Goal: Task Accomplishment & Management: Complete application form

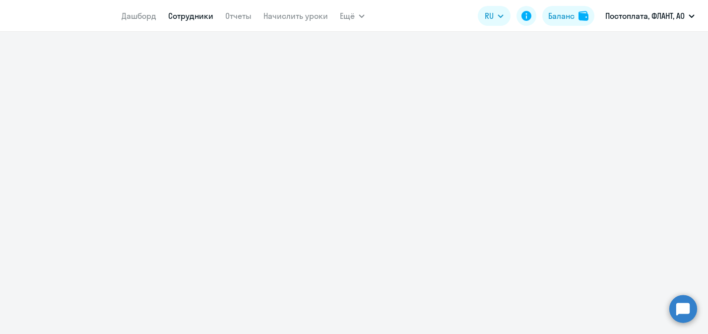
click at [189, 20] on link "Сотрудники" at bounding box center [190, 16] width 45 height 10
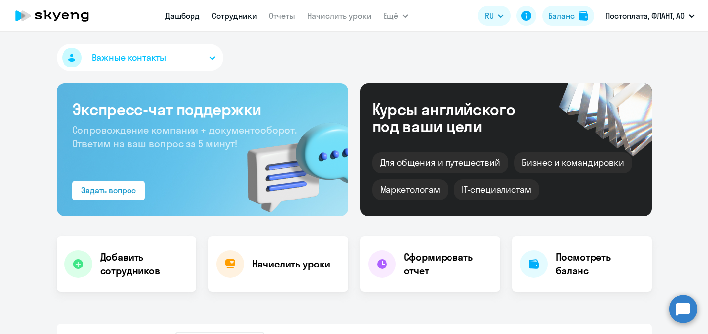
click at [234, 15] on link "Сотрудники" at bounding box center [234, 16] width 45 height 10
select select "30"
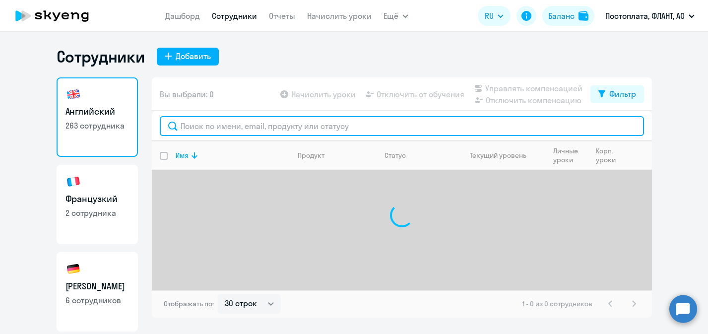
click at [228, 125] on input "text" at bounding box center [402, 126] width 484 height 20
type input "K"
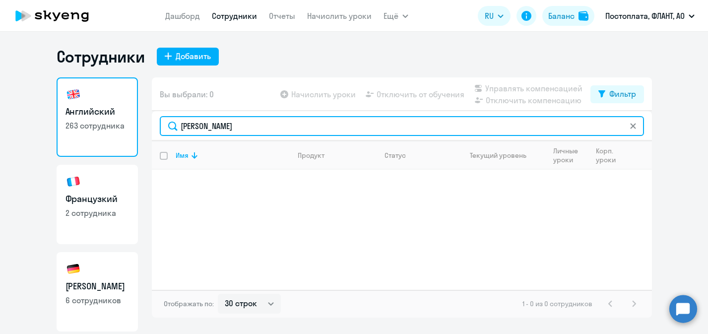
drag, startPoint x: 150, startPoint y: 120, endPoint x: 119, endPoint y: 119, distance: 31.8
click at [160, 119] on input "лиханова" at bounding box center [402, 126] width 484 height 20
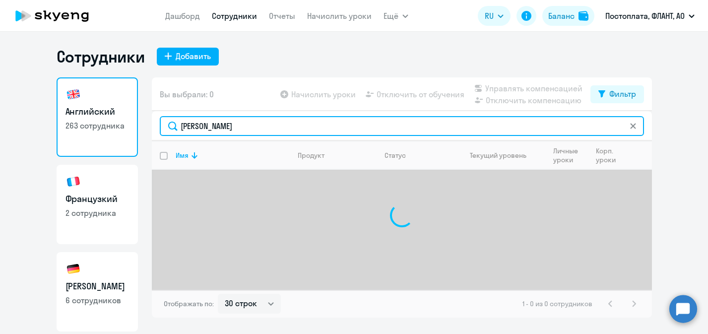
type input "виктория"
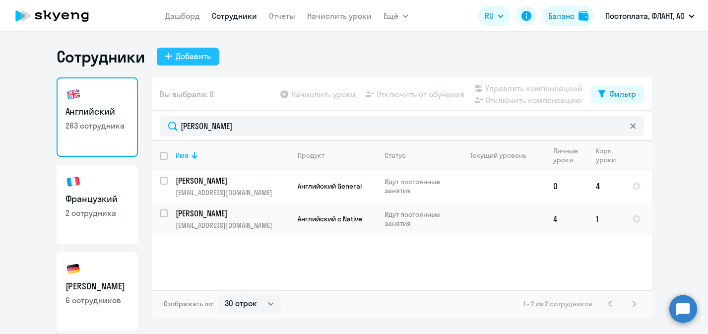
click at [174, 59] on button "Добавить" at bounding box center [188, 57] width 62 height 18
click at [194, 61] on div "Добавить" at bounding box center [193, 56] width 35 height 12
click at [197, 58] on div "Добавить" at bounding box center [193, 56] width 35 height 12
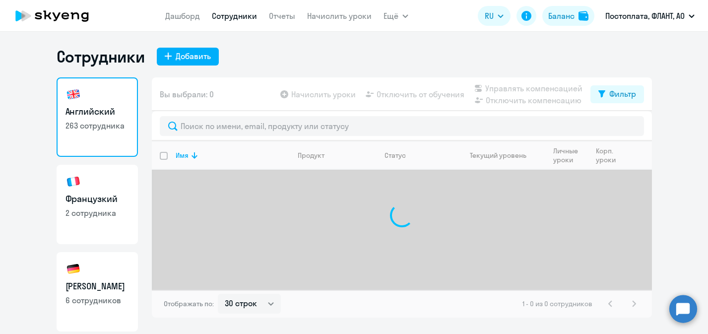
select select "30"
click at [203, 57] on div "Добавить" at bounding box center [193, 56] width 35 height 12
click at [306, 60] on div "Сотрудники Добавить" at bounding box center [354, 57] width 595 height 20
drag, startPoint x: 306, startPoint y: 60, endPoint x: 308, endPoint y: 68, distance: 8.1
click at [306, 60] on div "Сотрудники Добавить" at bounding box center [354, 57] width 595 height 20
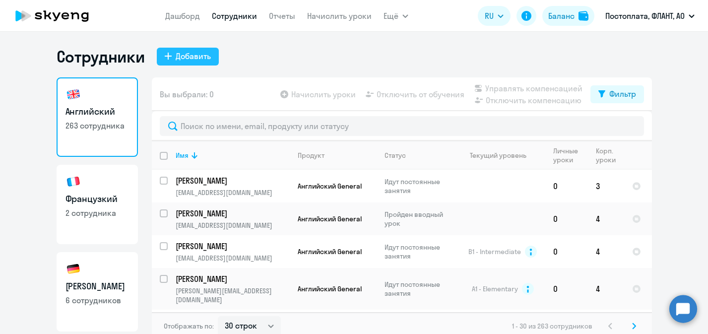
click at [205, 56] on div "Добавить" at bounding box center [193, 56] width 35 height 12
click at [182, 60] on div "Добавить" at bounding box center [193, 56] width 35 height 12
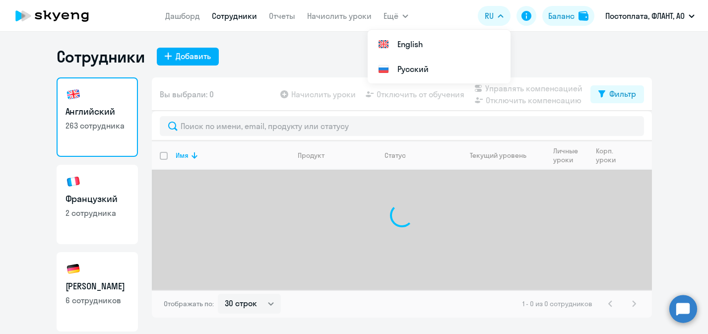
select select "30"
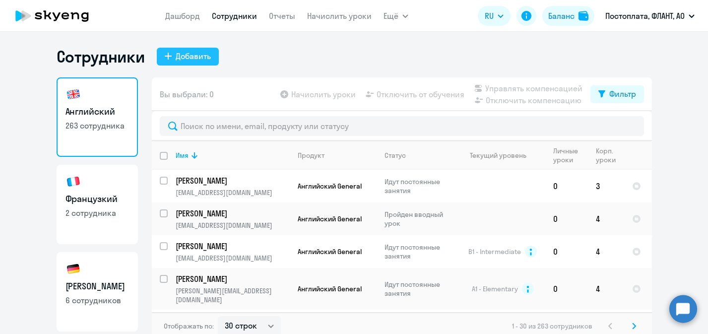
click at [192, 58] on div "Добавить" at bounding box center [193, 56] width 35 height 12
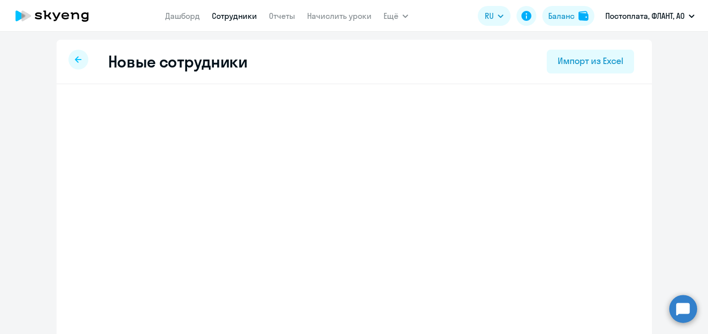
select select "english_adult_not_native_speaker"
select select "3"
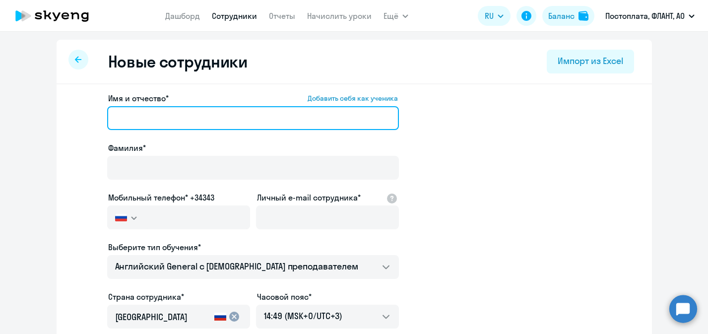
click at [192, 123] on input "Имя и отчество* Добавить себя как ученика" at bounding box center [253, 118] width 292 height 24
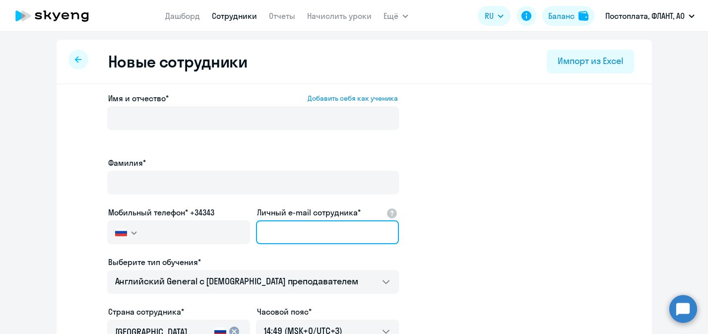
click at [296, 225] on input "Личный e-mail сотрудника*" at bounding box center [327, 232] width 143 height 24
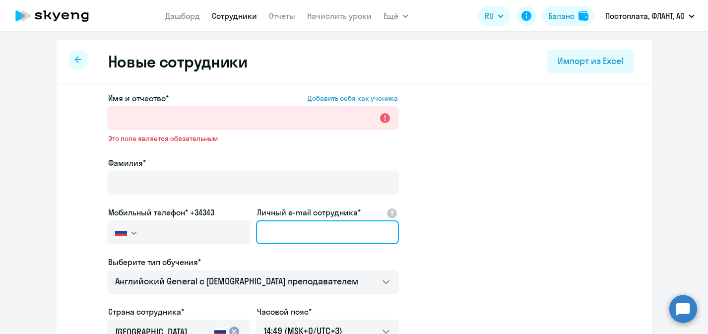
paste input "[EMAIL_ADDRESS][DOMAIN_NAME]"
type input "[EMAIL_ADDRESS][DOMAIN_NAME]"
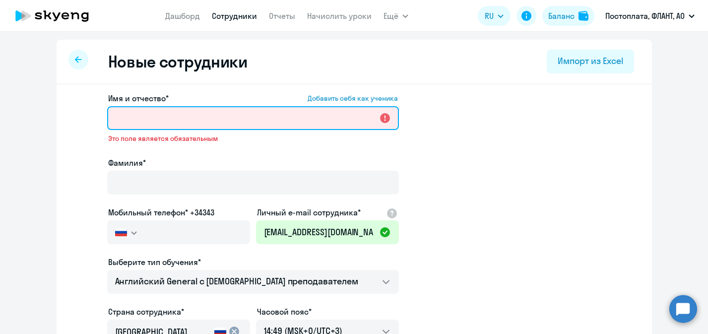
click at [208, 120] on input "Имя и отчество* Добавить себя как ученика" at bounding box center [253, 118] width 292 height 24
click at [156, 116] on input "Имя и отчество* Добавить себя как ученика" at bounding box center [253, 118] width 292 height 24
paste input "[PERSON_NAME]"
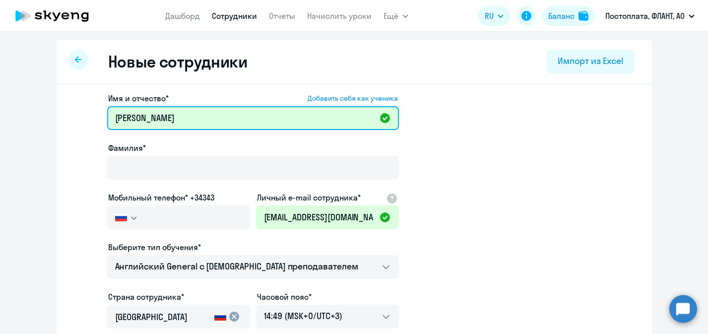
click at [143, 118] on input "[PERSON_NAME]" at bounding box center [253, 118] width 292 height 24
type input "[PERSON_NAME]"
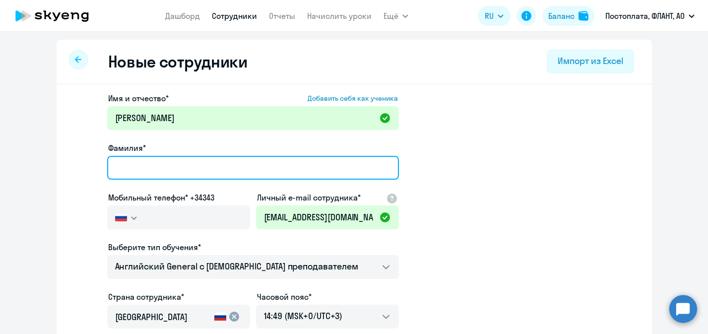
paste input "[PERSON_NAME]"
type input "[PERSON_NAME]"
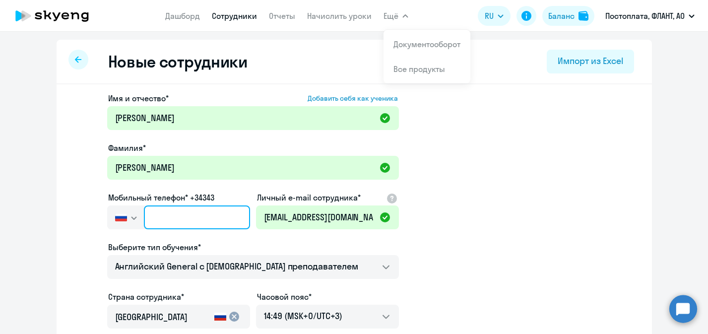
click at [192, 214] on input "text" at bounding box center [197, 217] width 106 height 24
paste input "+7 924 717-37-70"
click at [163, 219] on input "+7 924 717-37-70" at bounding box center [197, 217] width 106 height 24
type input "+7 924 717-37-70"
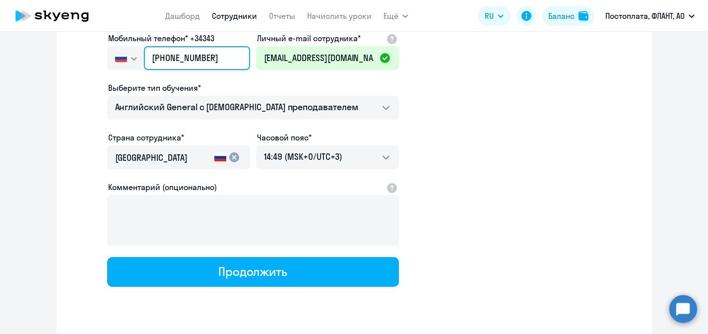
scroll to position [172, 0]
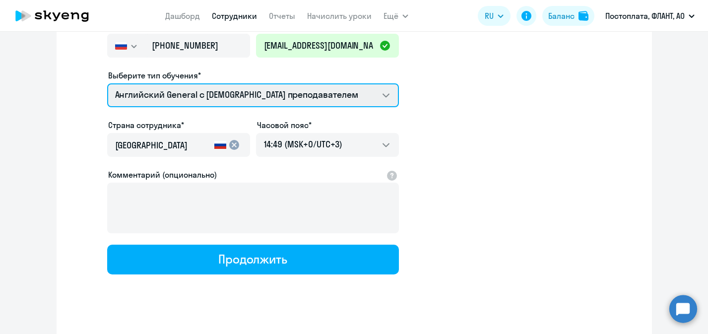
click at [107, 83] on select "Премиум уроки по итальянскому языку для взрослых Премиум уроки по испанскому яз…" at bounding box center [253, 95] width 292 height 24
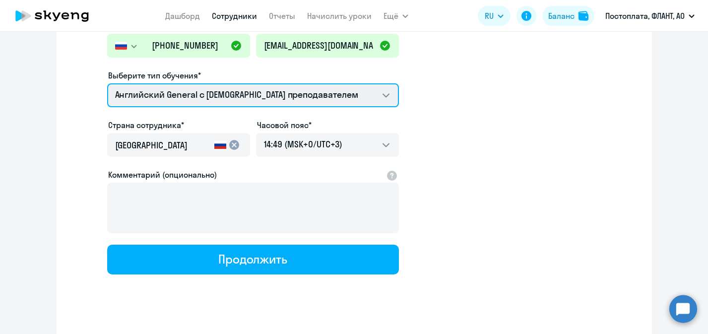
select select "english_adult_not_native_speaker_premium"
click option "Премиум английский с русскоговорящим преподавателем" at bounding box center [0, 0] width 0 height 0
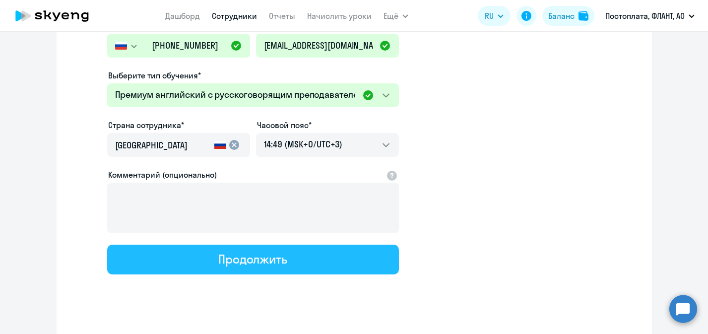
click at [260, 253] on div "Продолжить" at bounding box center [252, 259] width 69 height 16
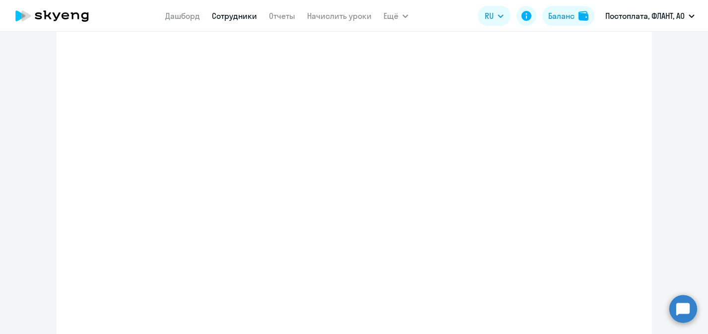
select select "english_adult_not_native_speaker_premium"
select select "3"
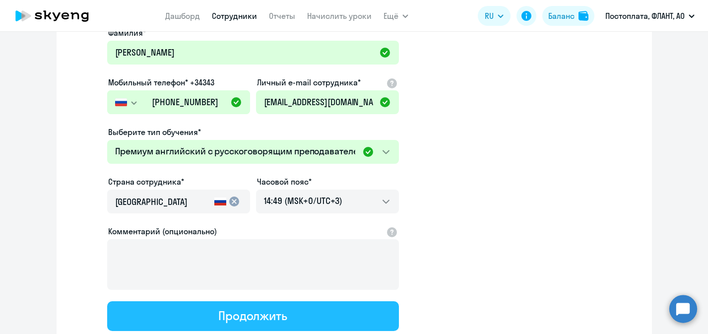
scroll to position [0, 0]
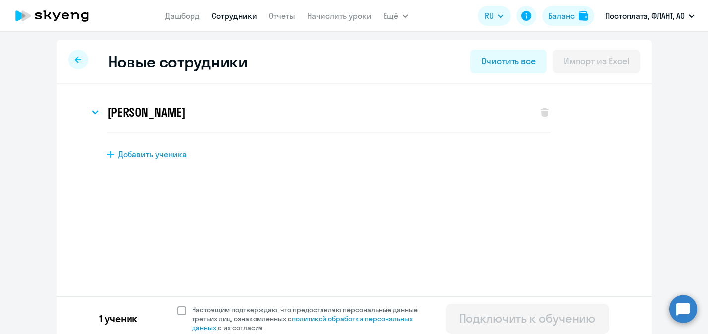
click at [179, 310] on span at bounding box center [181, 310] width 9 height 9
click at [177, 305] on input "Настоящим подтверждаю, что предоставляю персональные данные третьих лиц, ознако…" at bounding box center [177, 305] width 0 height 0
checkbox input "true"
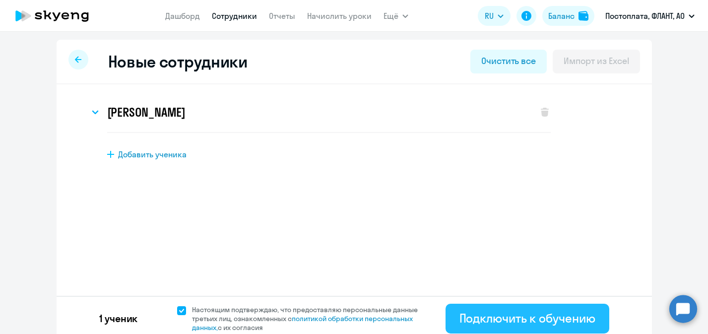
click at [487, 314] on div "Подключить к обучению" at bounding box center [527, 318] width 136 height 16
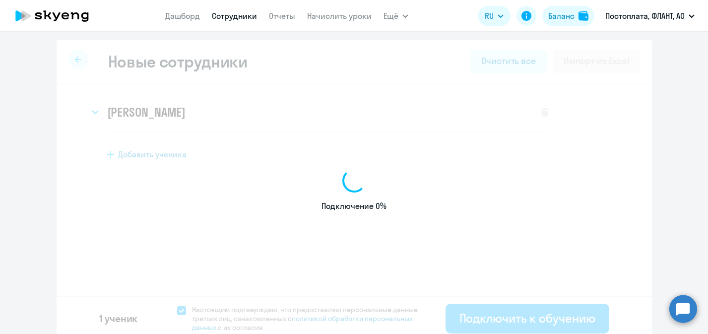
select select "english_adult_not_native_speaker_premium"
select select "3"
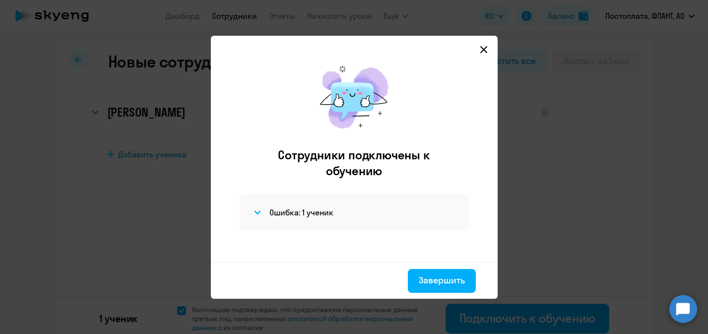
click at [261, 202] on div "Ошибка: 1 ученик" at bounding box center [354, 212] width 229 height 36
click at [276, 210] on h4 "Ошибка: 1 ученик" at bounding box center [301, 212] width 64 height 11
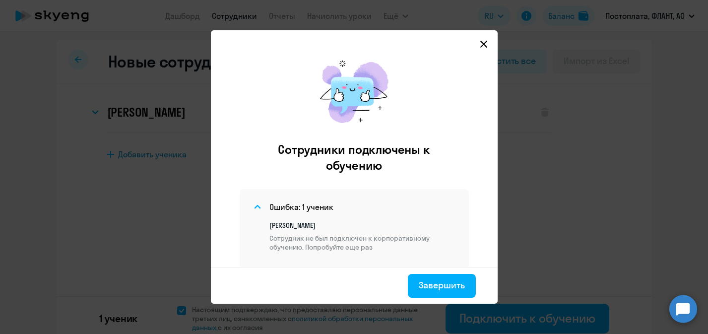
click at [338, 243] on p "Сотрудник не был подключен к корпоративному обучению. Попробуйте еще раз" at bounding box center [363, 243] width 188 height 18
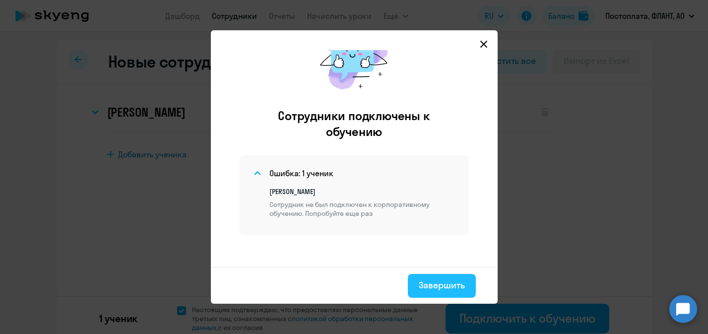
click at [437, 286] on div "Завершить" at bounding box center [442, 285] width 46 height 13
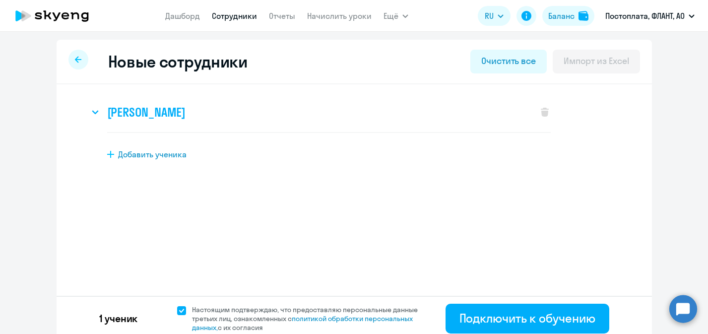
click at [186, 118] on h3 "Виктория Валерьевна Лиханова" at bounding box center [146, 112] width 78 height 16
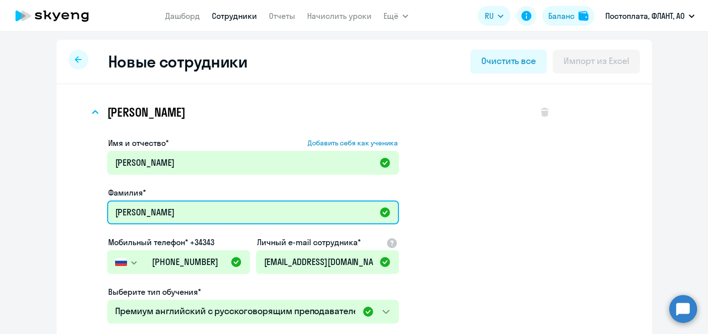
click at [178, 207] on input "[PERSON_NAME]" at bounding box center [253, 212] width 292 height 24
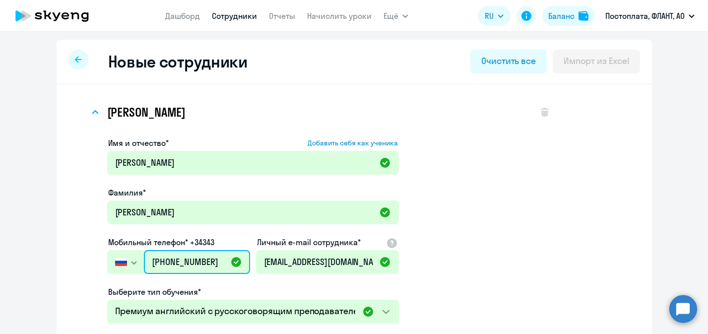
drag, startPoint x: 176, startPoint y: 263, endPoint x: 148, endPoint y: 261, distance: 27.3
click at [148, 261] on input "+7 924 717-37-70" at bounding box center [197, 262] width 106 height 24
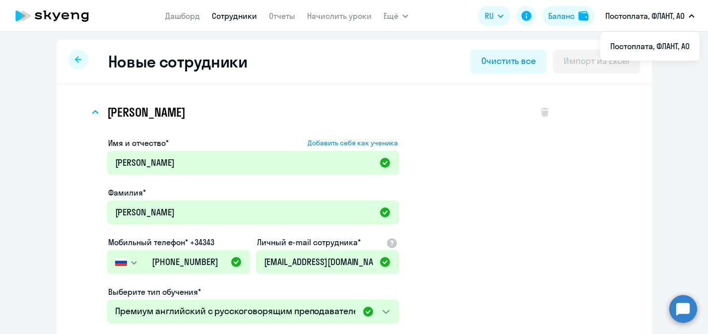
click at [494, 222] on app-new-student-form "Имя и отчество* Добавить себя как ученика Виктория Валерьевна Фамилия* Лиханова…" at bounding box center [328, 324] width 443 height 375
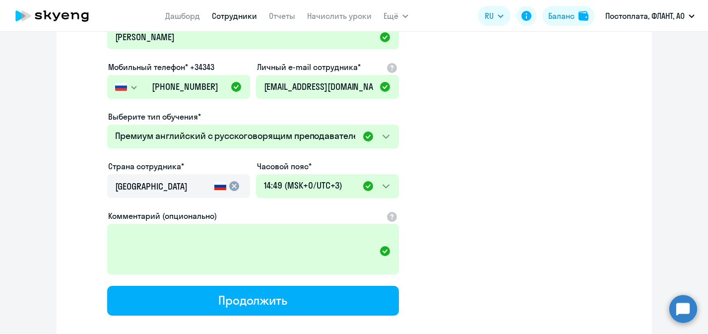
scroll to position [181, 0]
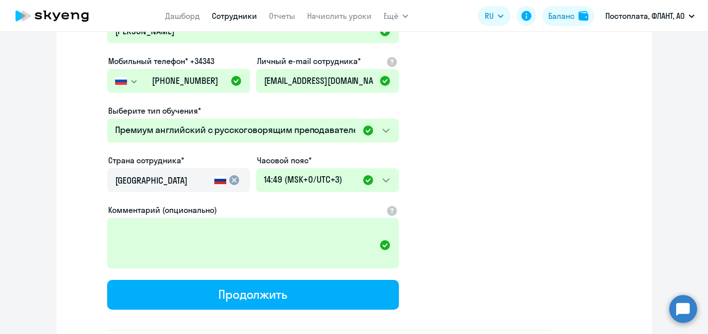
click at [273, 291] on div "Продолжить" at bounding box center [252, 294] width 69 height 16
select select "english_adult_not_native_speaker_premium"
select select "3"
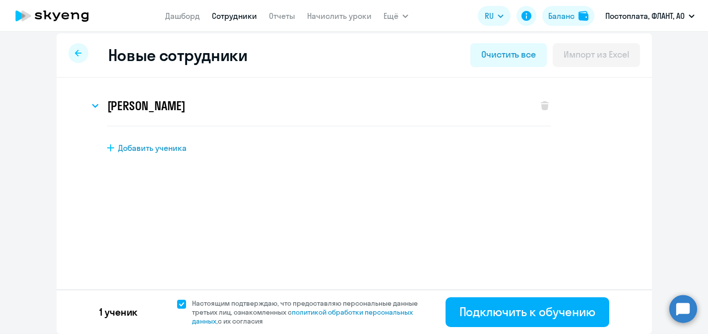
scroll to position [6, 0]
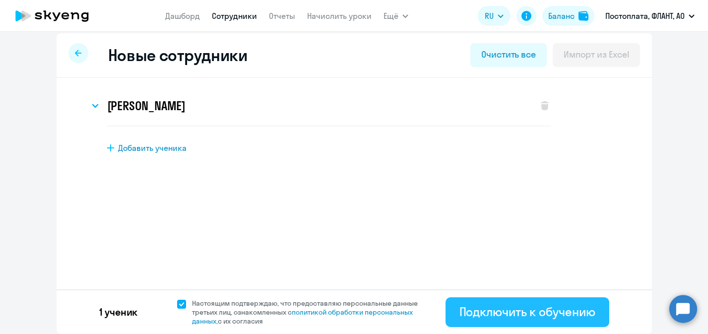
click at [490, 313] on div "Подключить к обучению" at bounding box center [527, 312] width 136 height 16
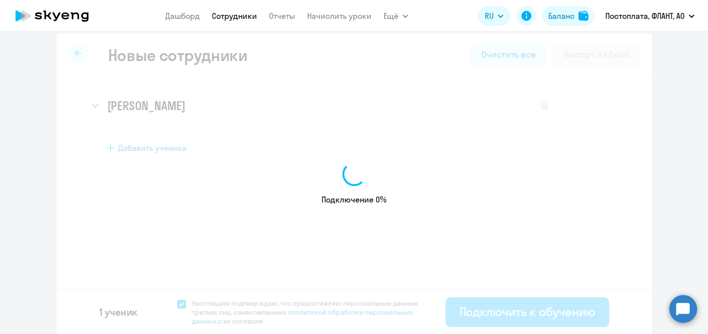
select select "english_adult_not_native_speaker_premium"
select select "3"
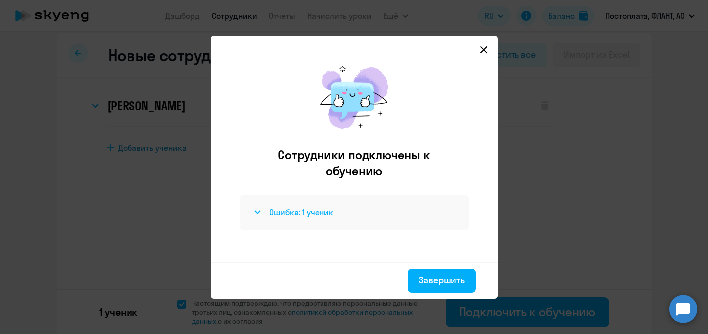
click at [337, 211] on div "Ошибка: 1 ученик" at bounding box center [354, 212] width 205 height 12
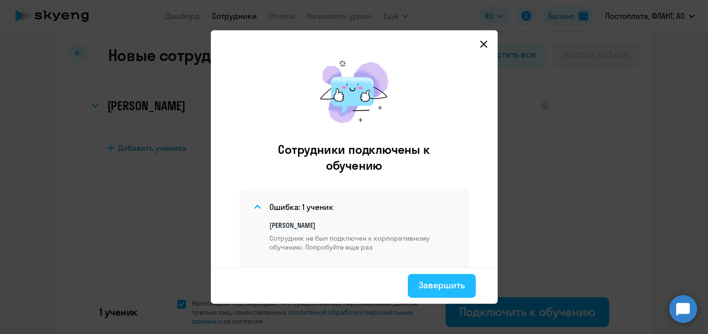
click at [442, 285] on div "Завершить" at bounding box center [442, 285] width 46 height 13
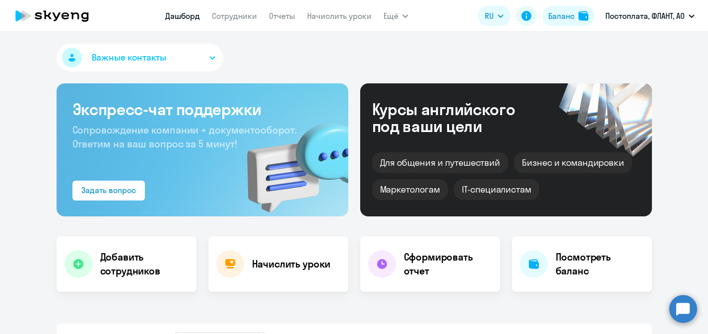
click at [241, 19] on link "Сотрудники" at bounding box center [234, 16] width 45 height 10
select select "30"
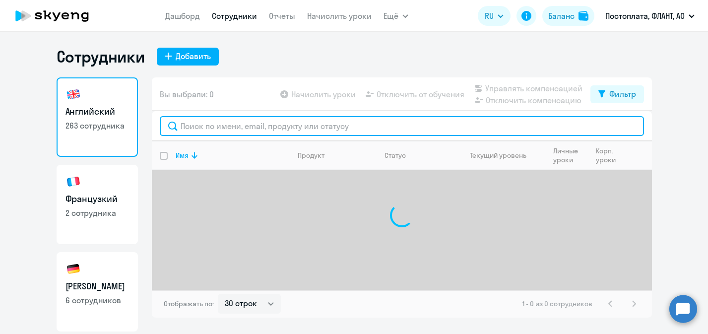
click at [241, 131] on input "text" at bounding box center [402, 126] width 484 height 20
paste input "[EMAIL_ADDRESS][DOMAIN_NAME]"
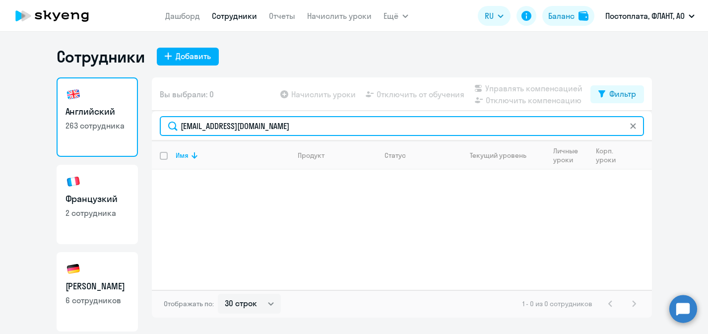
type input "[EMAIL_ADDRESS][DOMAIN_NAME]"
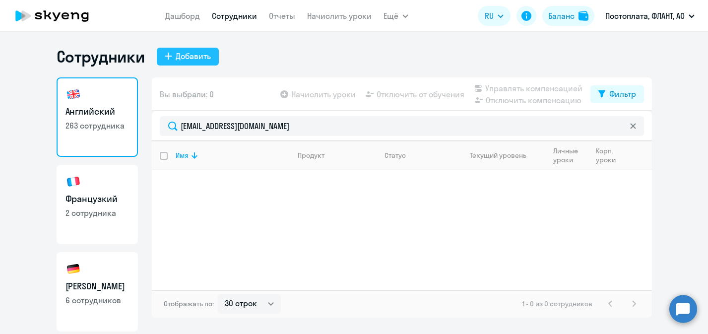
click at [197, 58] on div "Добавить" at bounding box center [193, 56] width 35 height 12
select select "english_adult_not_native_speaker_premium"
select select "3"
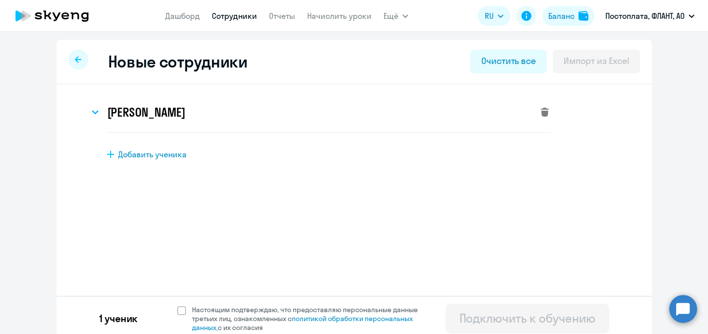
click at [544, 114] on icon at bounding box center [545, 112] width 8 height 9
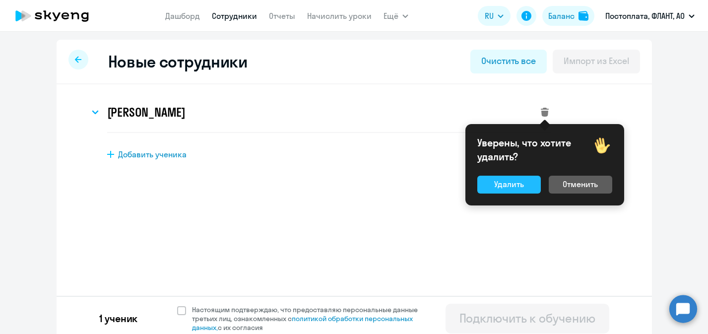
click at [519, 192] on button "Удалить" at bounding box center [508, 185] width 63 height 18
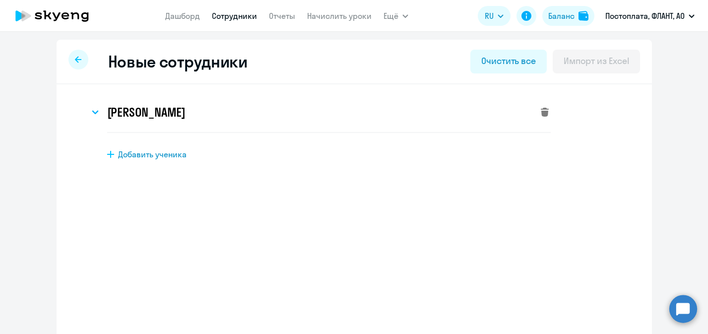
select select "english_adult_not_native_speaker"
select select "3"
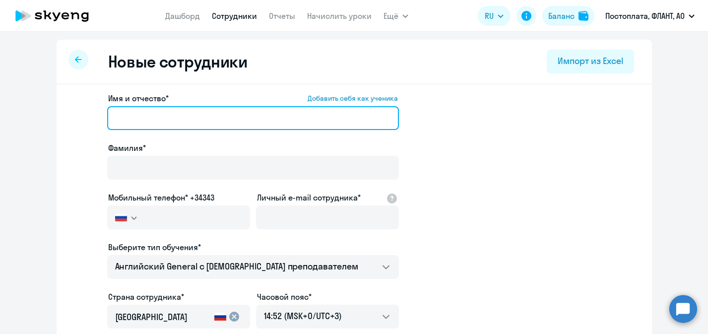
click at [164, 120] on input "Имя и отчество* Добавить себя как ученика" at bounding box center [253, 118] width 292 height 24
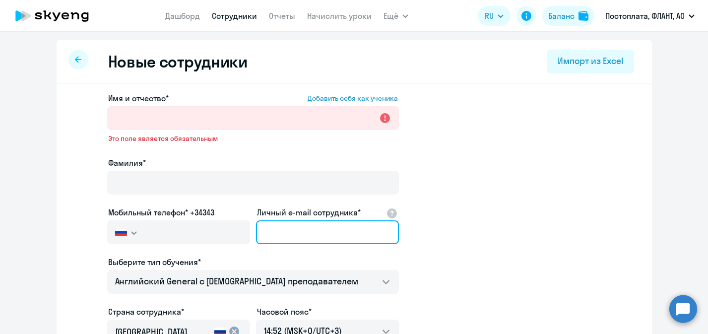
click at [308, 220] on input "Личный e-mail сотрудника*" at bounding box center [327, 232] width 143 height 24
paste input "[EMAIL_ADDRESS][DOMAIN_NAME]"
type input "[EMAIL_ADDRESS][DOMAIN_NAME]"
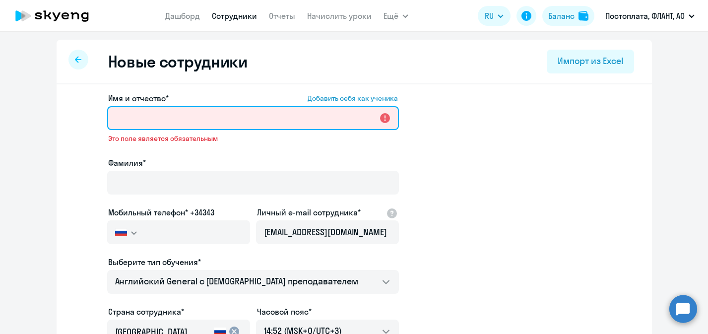
click at [181, 116] on input "Имя и отчество* Добавить себя как ученика" at bounding box center [253, 118] width 292 height 24
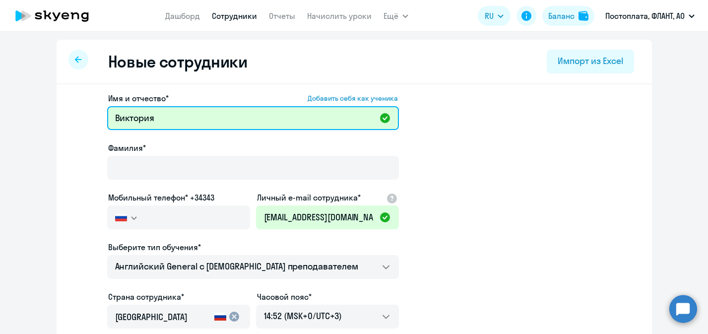
type input "Виктория"
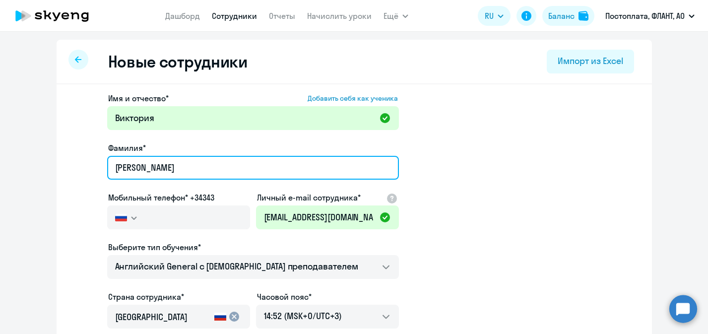
type input "[PERSON_NAME]"
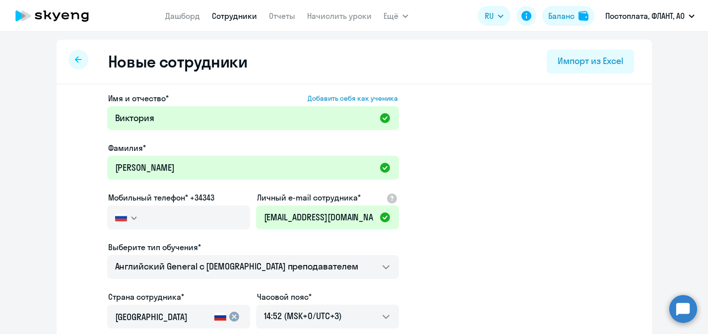
type input "+7 924 717-37-70"
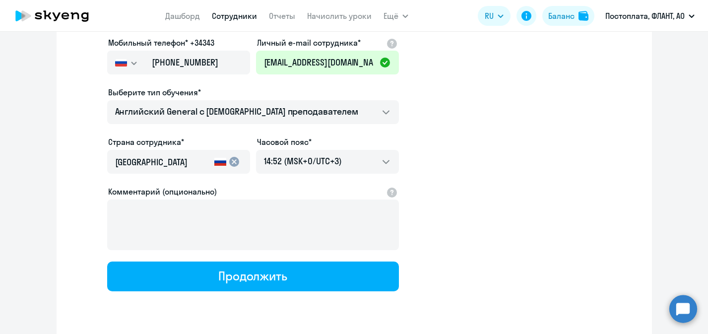
scroll to position [169, 0]
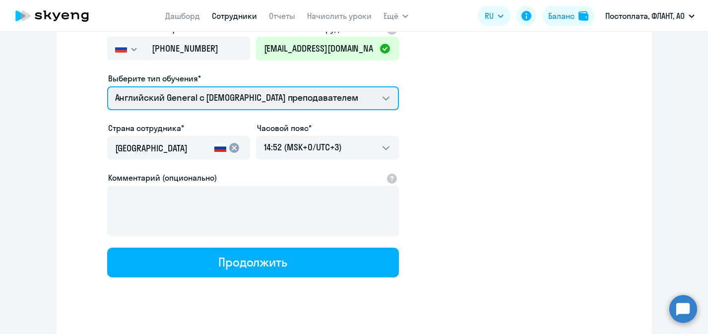
click option "Английский General с англоговорящим преподавателем" at bounding box center [0, 0] width 0 height 0
click at [107, 86] on select "Премиум уроки по итальянскому языку для взрослых Премиум уроки по испанскому яз…" at bounding box center [253, 98] width 292 height 24
select select "english_adult_not_native_speaker_premium"
click option "Премиум английский с русскоговорящим преподавателем" at bounding box center [0, 0] width 0 height 0
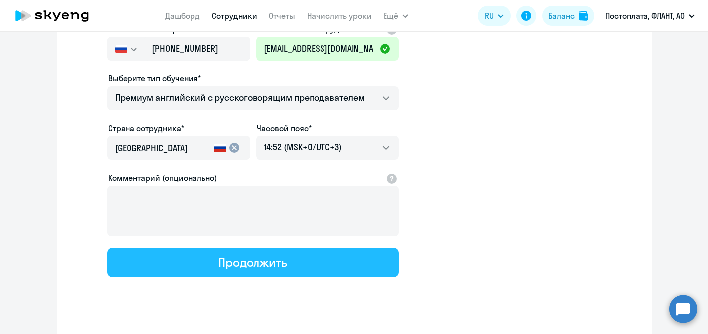
click at [241, 257] on div "Продолжить" at bounding box center [252, 262] width 69 height 16
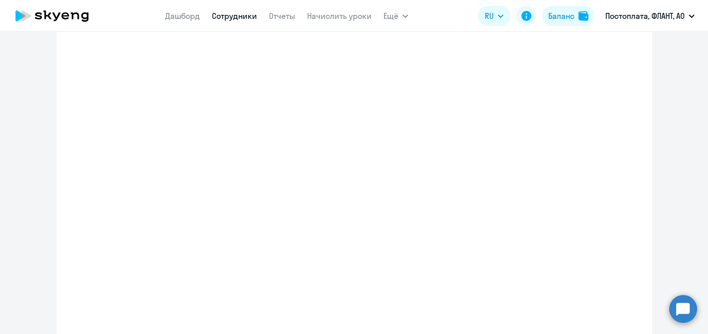
select select "english_adult_not_native_speaker_premium"
select select "3"
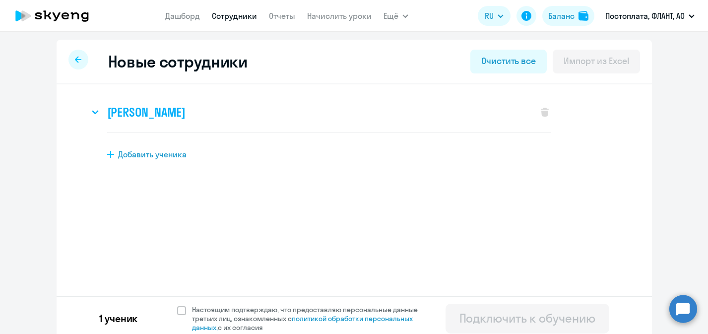
click at [130, 113] on h3 "Виктория Лиханова" at bounding box center [146, 112] width 78 height 16
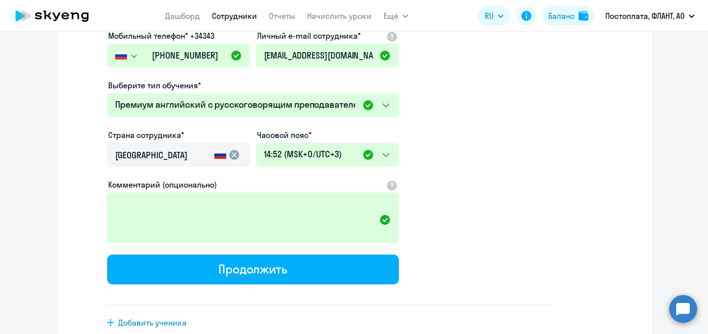
scroll to position [261, 0]
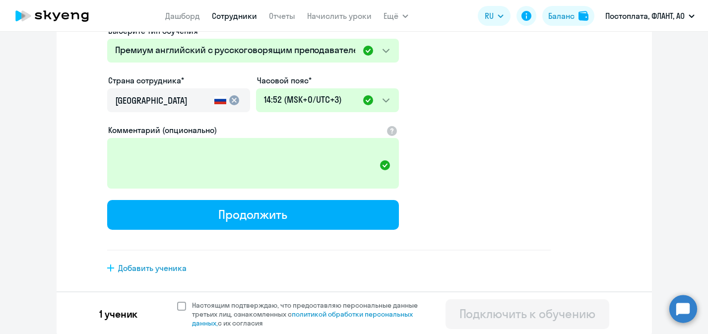
click at [180, 307] on span at bounding box center [181, 306] width 9 height 9
click at [177, 301] on input "Настоящим подтверждаю, что предоставляю персональные данные третьих лиц, ознако…" at bounding box center [177, 300] width 0 height 0
checkbox input "true"
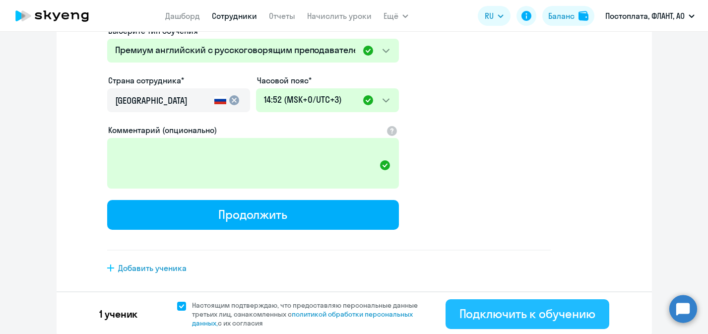
click at [529, 317] on div "Подключить к обучению" at bounding box center [527, 314] width 136 height 16
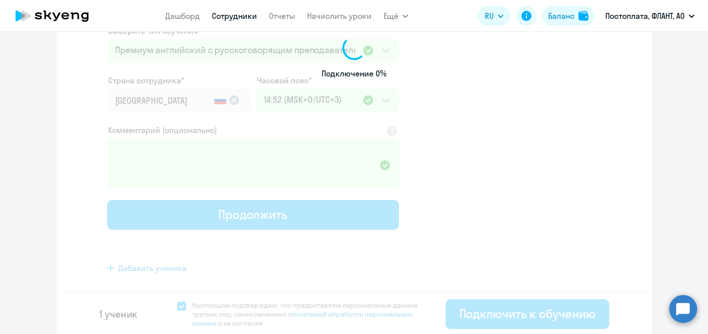
select select "english_adult_not_native_speaker_premium"
select select "3"
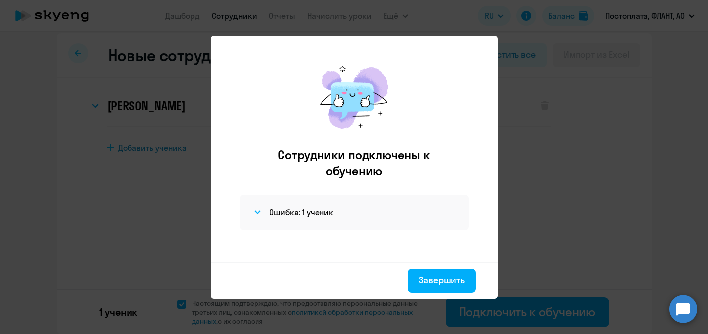
scroll to position [0, 0]
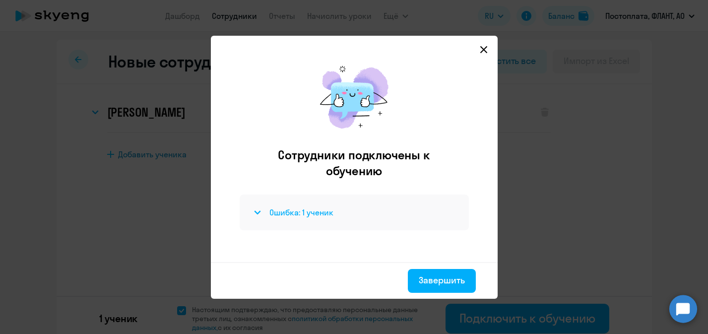
click at [305, 210] on h4 "Ошибка: 1 ученик" at bounding box center [301, 212] width 64 height 11
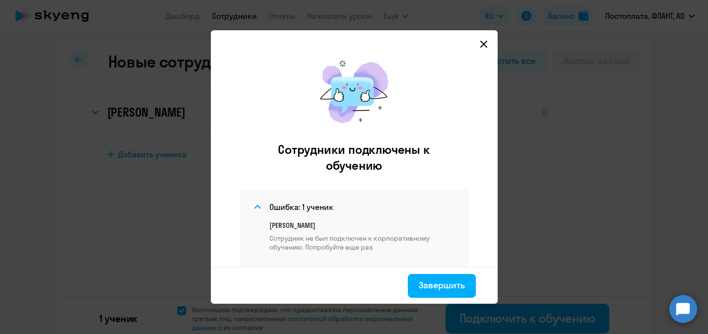
click at [682, 308] on circle at bounding box center [683, 309] width 28 height 28
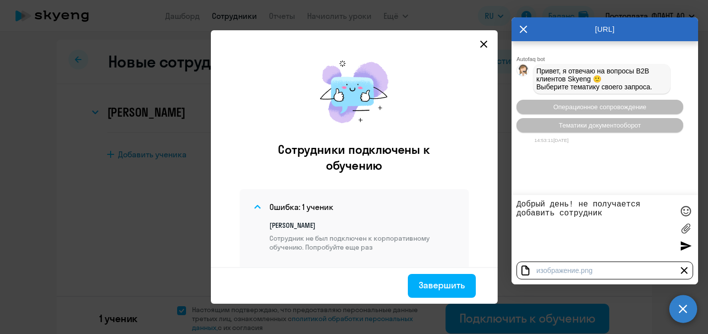
type textarea "Добрый день! не получается добавить сотрудника"
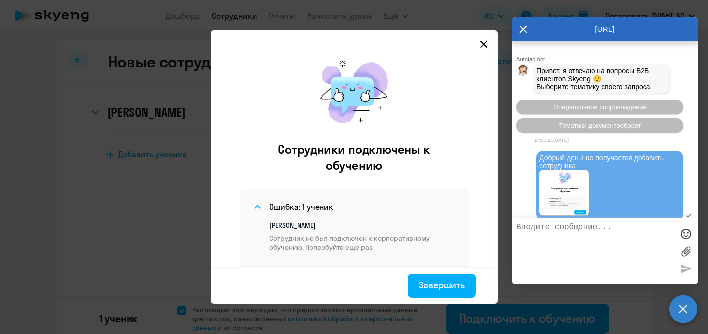
scroll to position [104, 0]
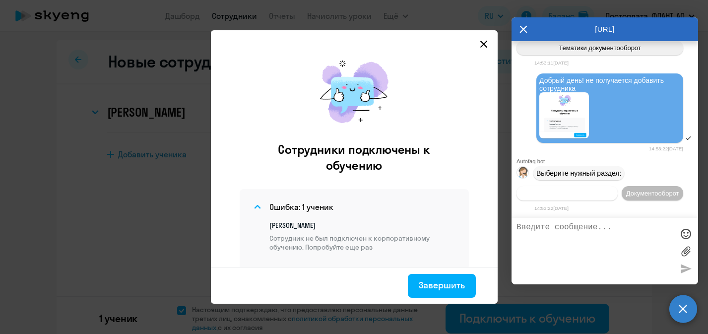
click at [575, 189] on span "Операционное сопровождение" at bounding box center [566, 192] width 93 height 7
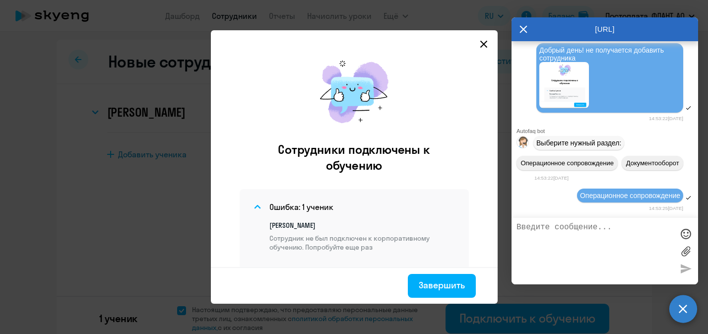
scroll to position [197, 0]
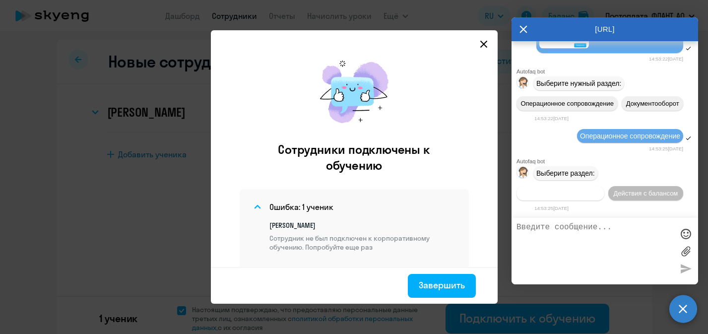
click at [571, 192] on span "Действия по сотрудникам" at bounding box center [560, 192] width 77 height 7
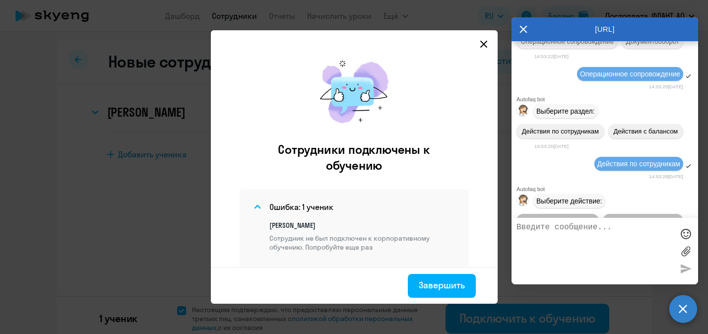
scroll to position [330, 0]
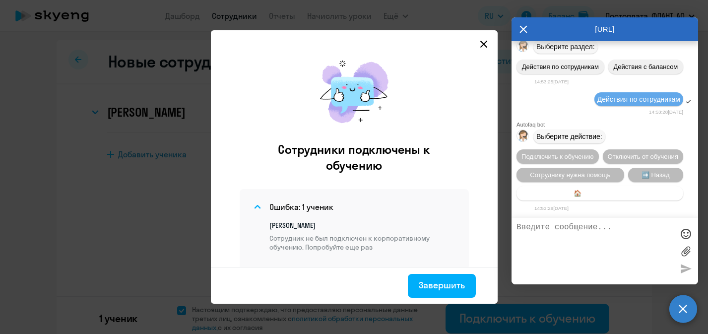
click at [571, 153] on span "Подключить к обучению" at bounding box center [557, 156] width 72 height 7
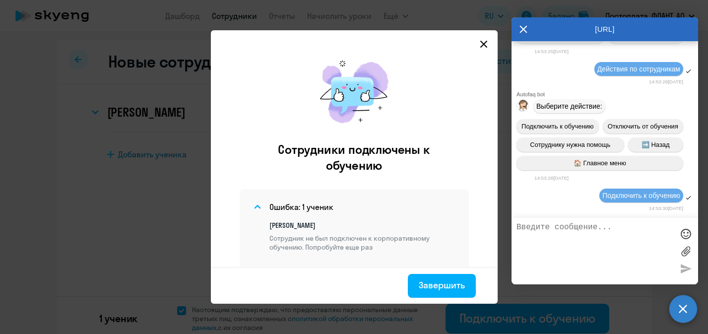
scroll to position [463, 0]
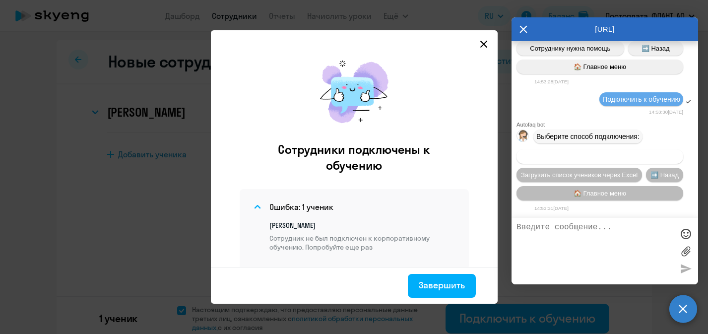
click at [599, 154] on span "Добавить учеников вручную" at bounding box center [600, 156] width 84 height 7
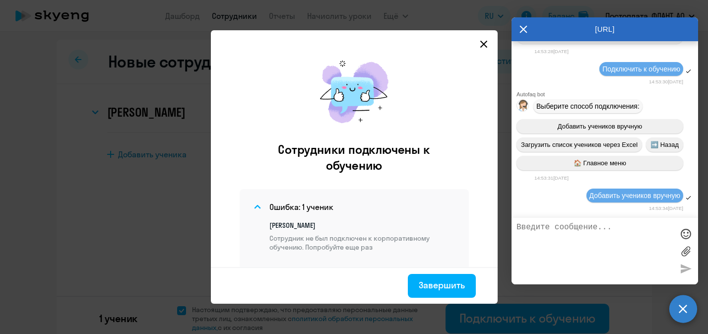
scroll to position [943, 0]
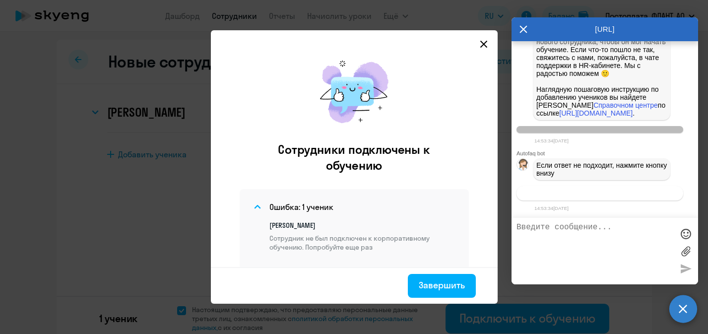
click at [604, 191] on span "Связаться с менеджером" at bounding box center [600, 192] width 76 height 7
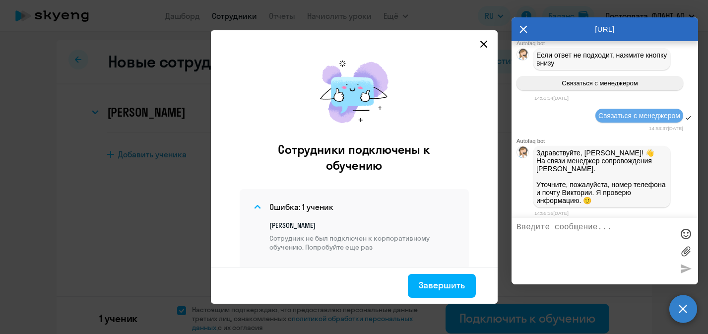
scroll to position [1065, 0]
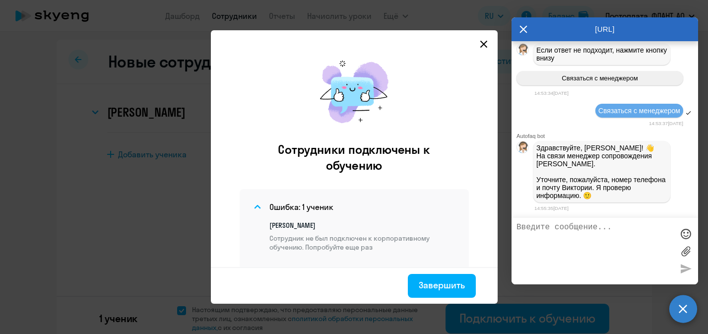
click at [555, 230] on textarea at bounding box center [594, 251] width 157 height 57
paste textarea "79247173770"
type textarea "79247173770"
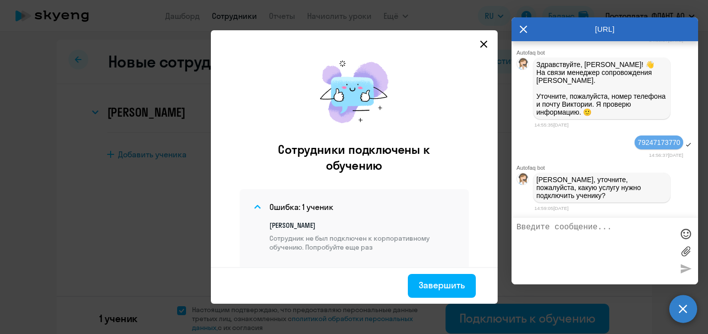
scroll to position [1152, 0]
type textarea "Английский премиум с русскоговорящим преподавателем"
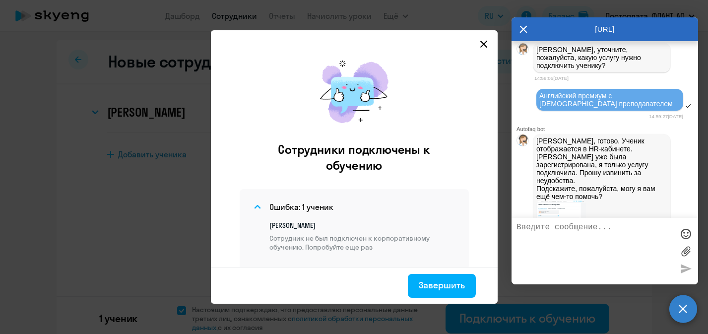
scroll to position [1295, 0]
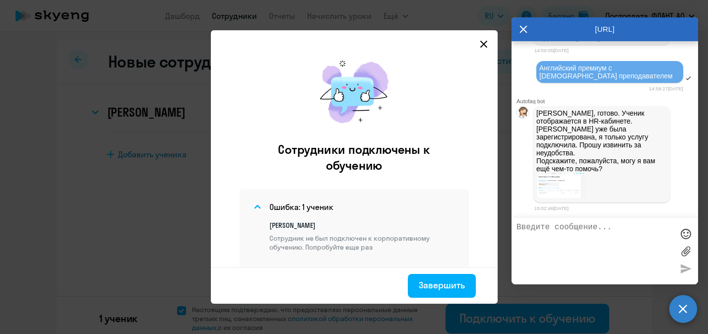
click at [573, 235] on textarea at bounding box center [594, 251] width 157 height 57
type textarea "Спасибо. Больше ничего не нужно"
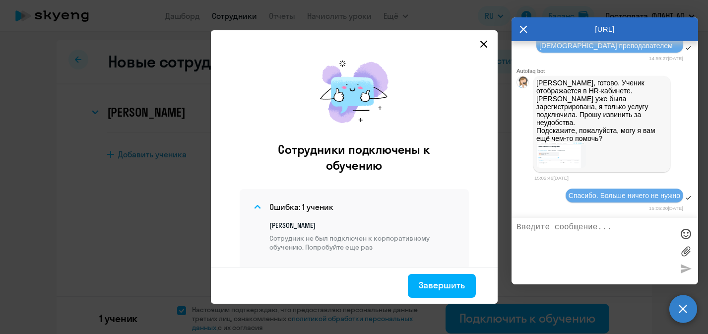
click at [527, 31] on div "AutoFAQ.ai" at bounding box center [604, 29] width 187 height 24
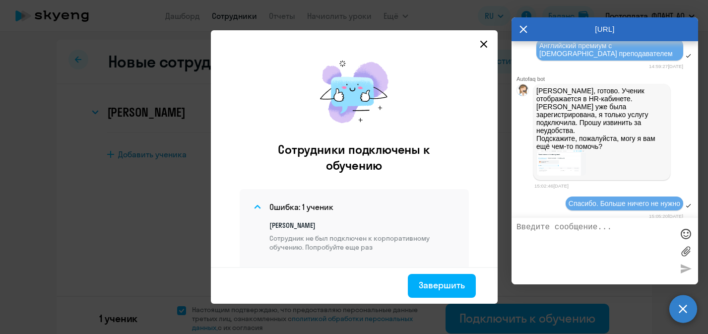
scroll to position [1203, 0]
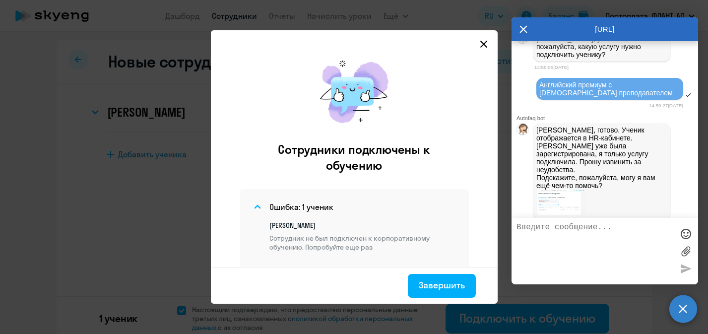
drag, startPoint x: 642, startPoint y: 89, endPoint x: 677, endPoint y: 89, distance: 34.2
click at [677, 5] on span "79247173770" at bounding box center [658, 2] width 43 height 8
copy span "79247173770"
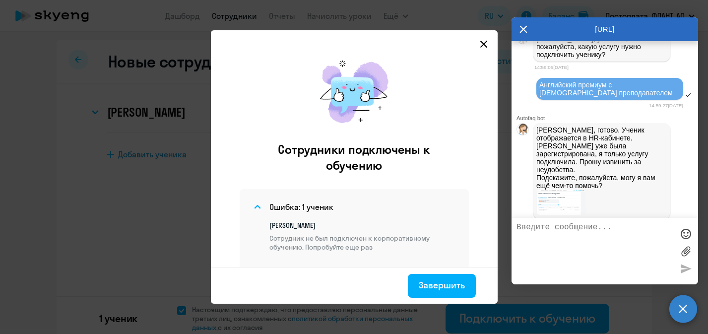
click at [482, 40] on icon at bounding box center [484, 44] width 8 height 8
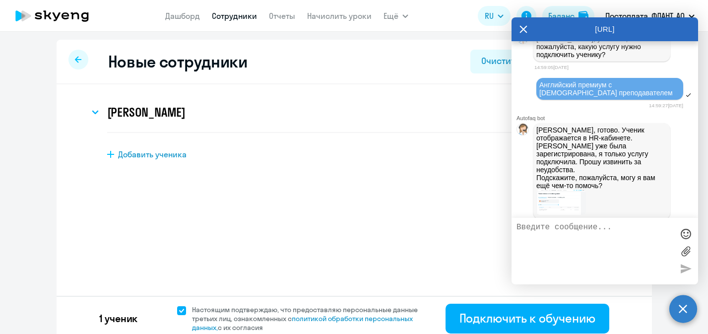
click at [511, 31] on app-header "Дашборд Сотрудники Отчеты Начислить уроки Ещё Документооборот Все продукты Дашб…" at bounding box center [354, 16] width 708 height 32
drag, startPoint x: 515, startPoint y: 31, endPoint x: 234, endPoint y: 43, distance: 282.0
click at [511, 31] on div "AutoFAQ.ai" at bounding box center [604, 29] width 187 height 24
click at [85, 59] on div at bounding box center [78, 60] width 20 height 20
select select "30"
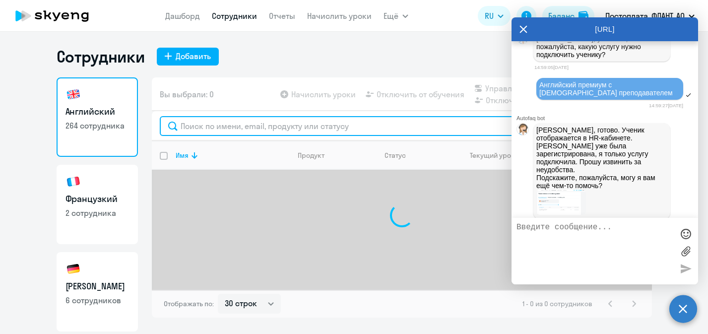
click at [229, 124] on input "text" at bounding box center [402, 126] width 484 height 20
paste input "79247173770"
type input "79247173770"
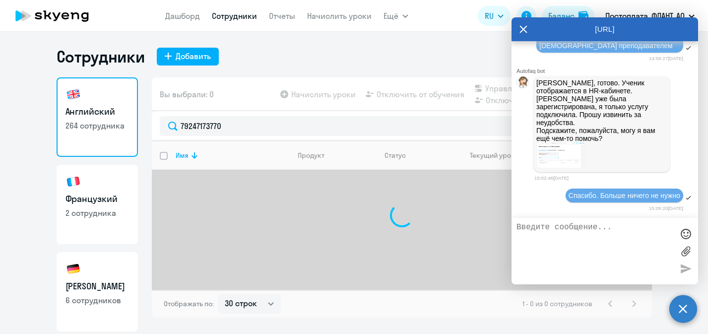
click at [524, 27] on icon at bounding box center [523, 29] width 8 height 24
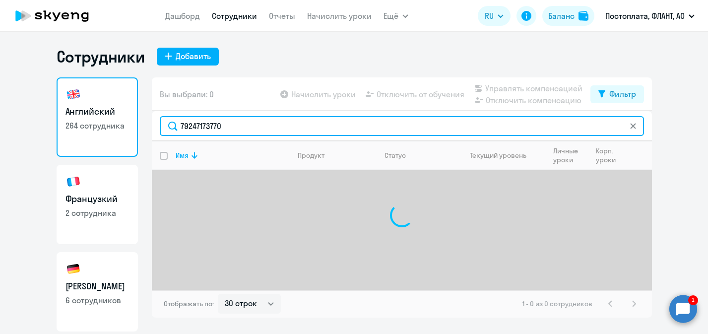
click at [182, 126] on input "79247173770" at bounding box center [402, 126] width 484 height 20
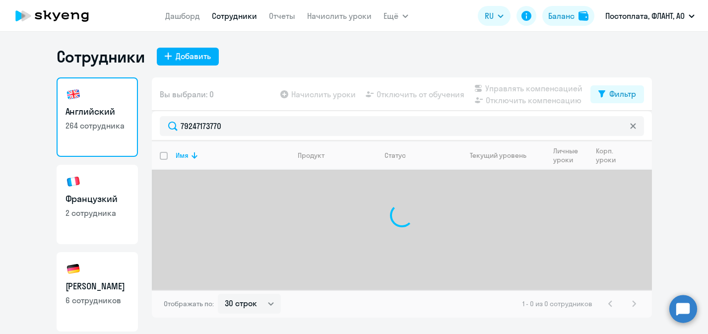
select select "30"
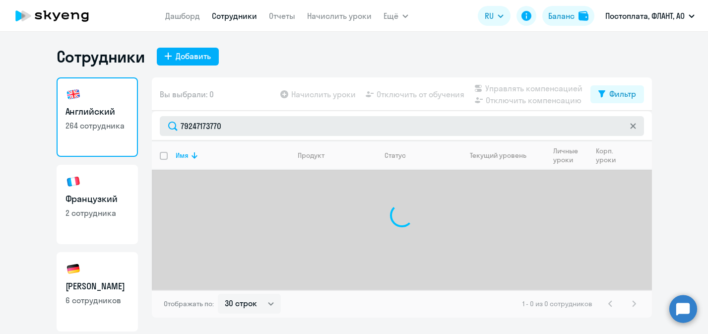
click at [181, 125] on input "79247173770" at bounding box center [402, 126] width 484 height 20
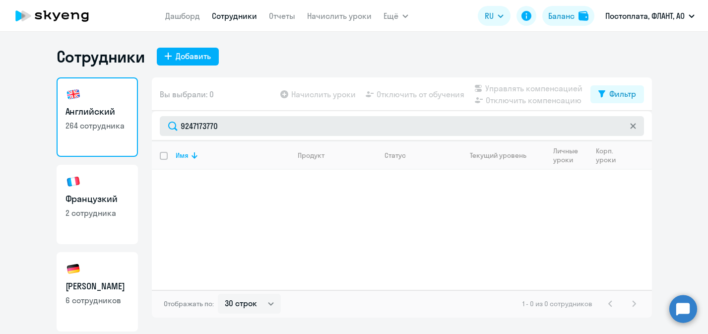
drag, startPoint x: 159, startPoint y: 123, endPoint x: 134, endPoint y: 122, distance: 24.8
click at [160, 122] on input "9247173770" at bounding box center [402, 126] width 484 height 20
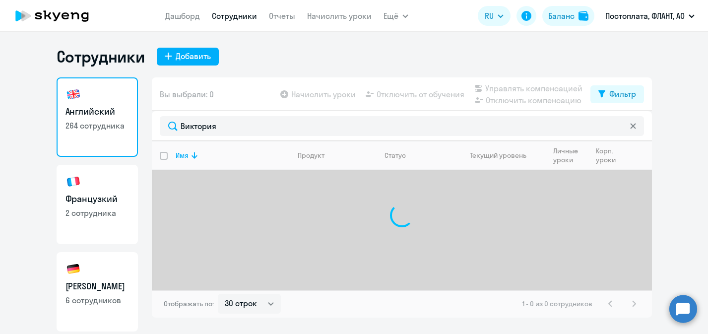
type input "Виктория"
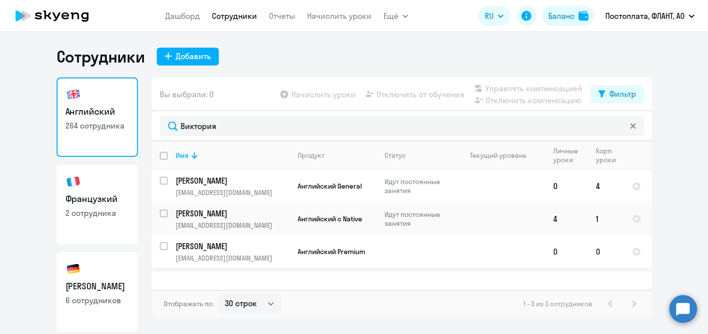
click at [199, 252] on td "Лиханова Виктория Валерьевна vikalikhanova@gmail.com" at bounding box center [229, 251] width 122 height 33
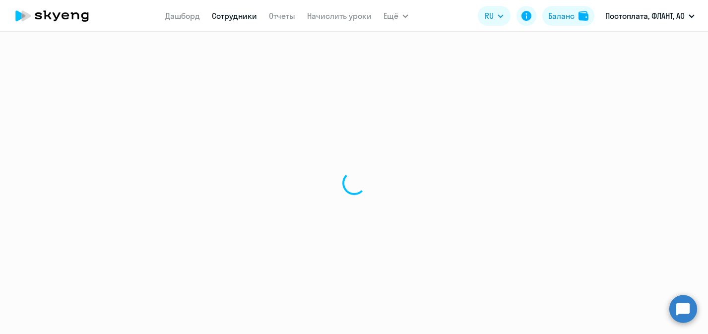
select select "english"
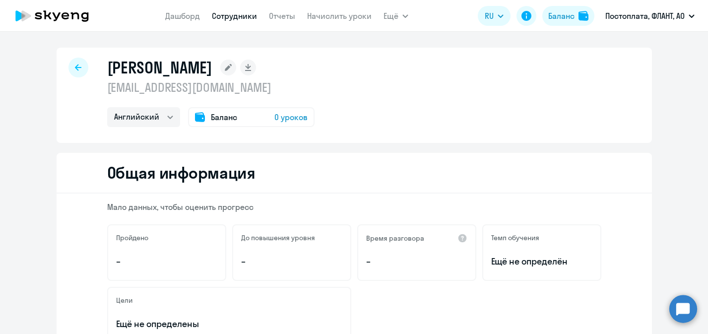
click at [84, 65] on div at bounding box center [78, 68] width 20 height 20
select select "30"
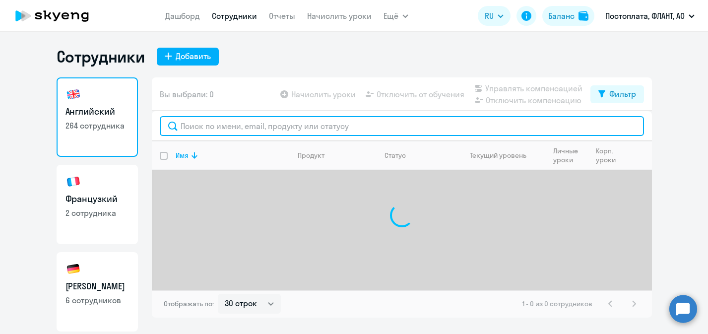
click at [211, 126] on input "text" at bounding box center [402, 126] width 484 height 20
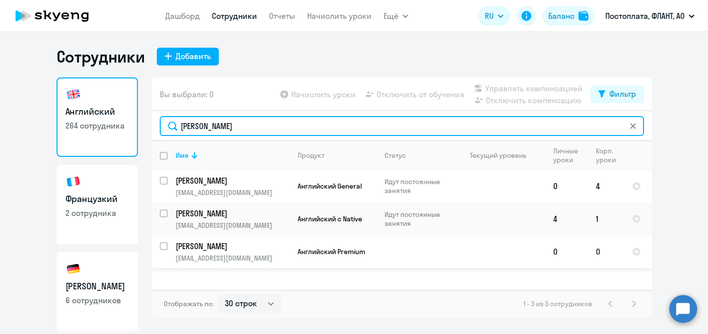
type input "[PERSON_NAME]"
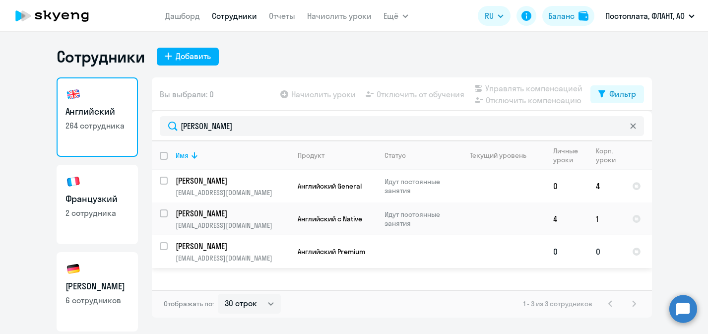
click at [166, 249] on input "select row 42932030" at bounding box center [170, 252] width 20 height 20
checkbox input "true"
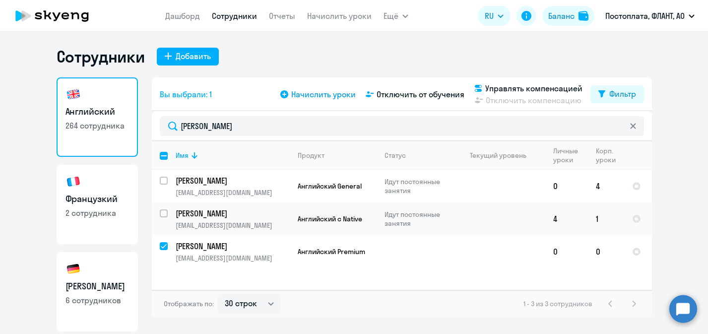
click at [313, 91] on span "Начислить уроки" at bounding box center [323, 94] width 64 height 12
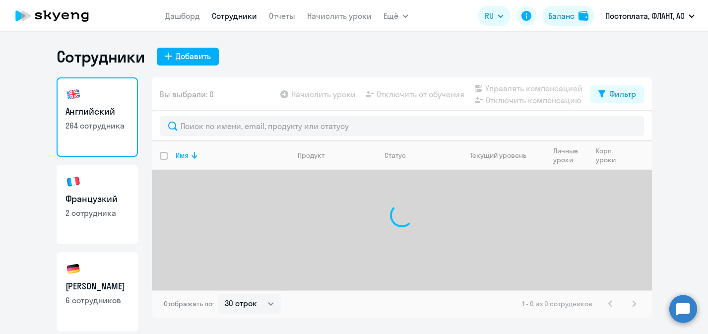
select select "30"
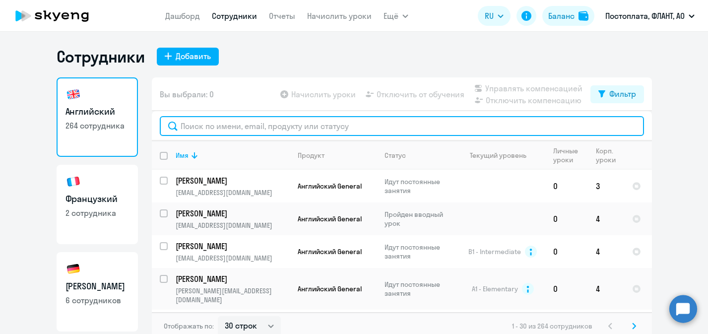
click at [248, 129] on input "text" at bounding box center [402, 126] width 484 height 20
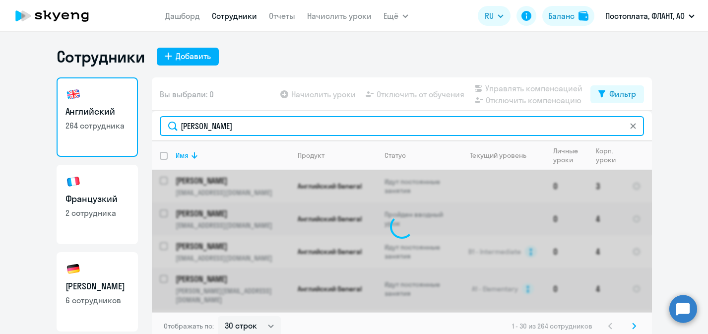
type input "[PERSON_NAME]"
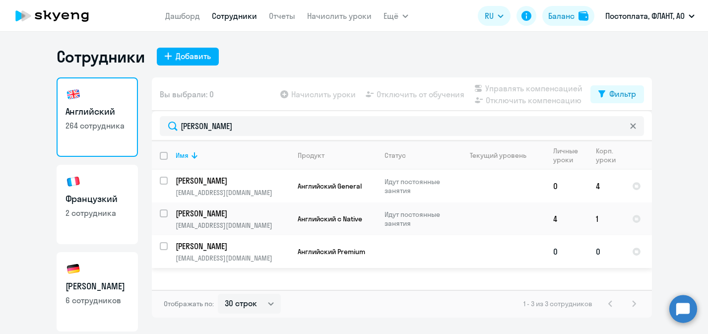
click at [164, 245] on input "select row 42932030" at bounding box center [170, 252] width 20 height 20
checkbox input "true"
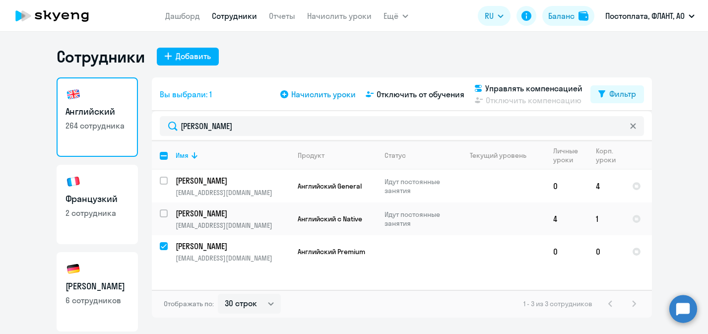
click at [318, 100] on span "Начислить уроки" at bounding box center [323, 94] width 64 height 12
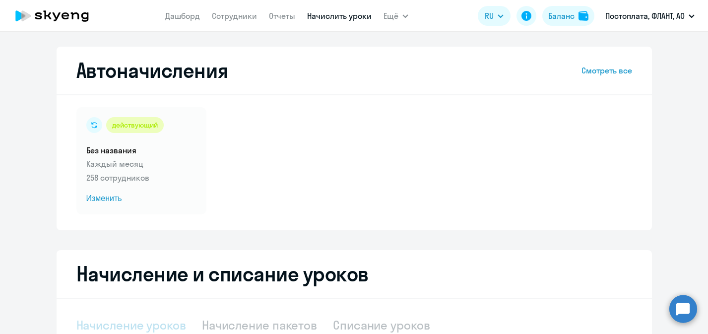
select select "10"
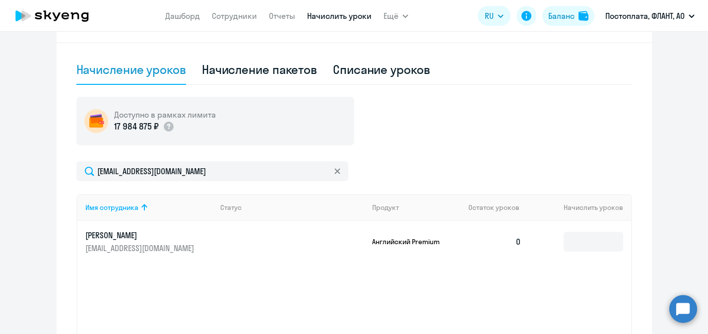
scroll to position [320, 0]
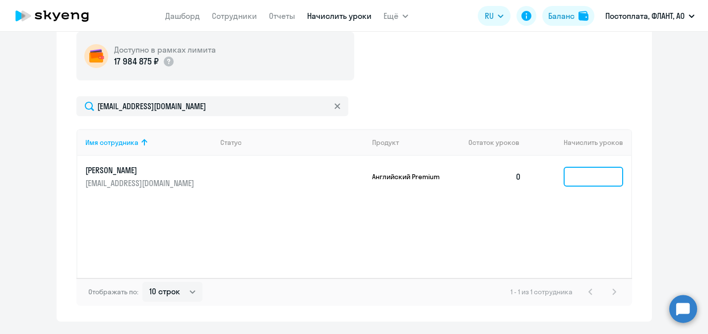
click at [583, 170] on input at bounding box center [594, 177] width 60 height 20
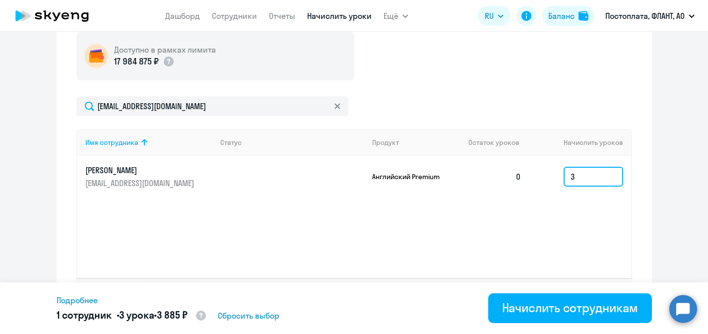
type input "3"
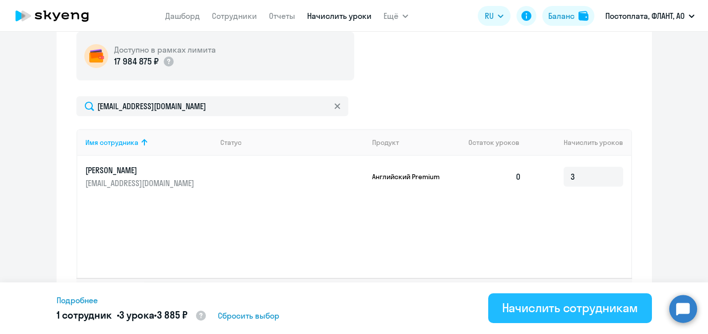
click at [566, 304] on div "Начислить сотрудникам" at bounding box center [570, 308] width 136 height 16
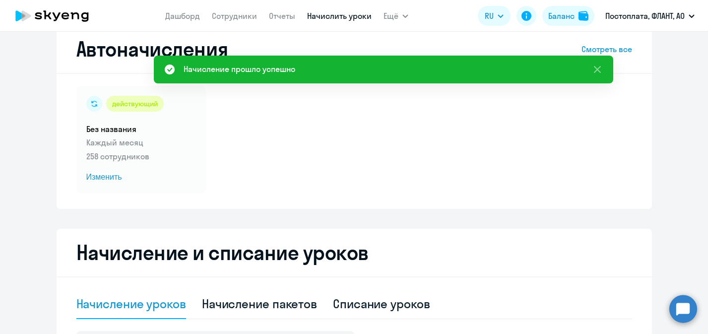
scroll to position [0, 0]
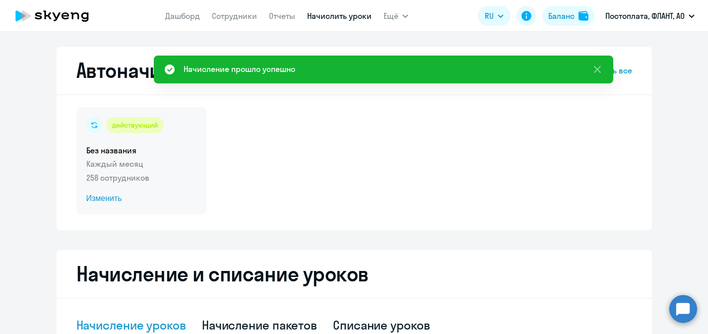
click at [123, 124] on div "действующий" at bounding box center [135, 125] width 58 height 16
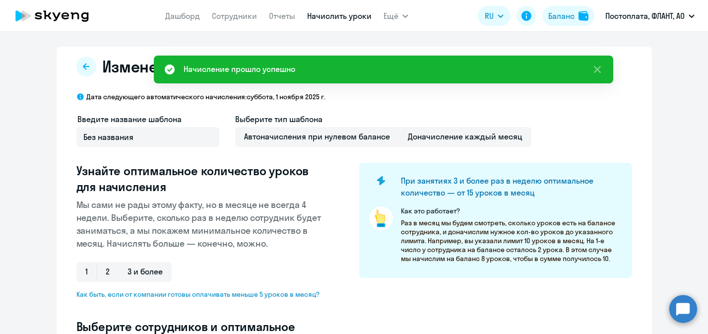
select select "10"
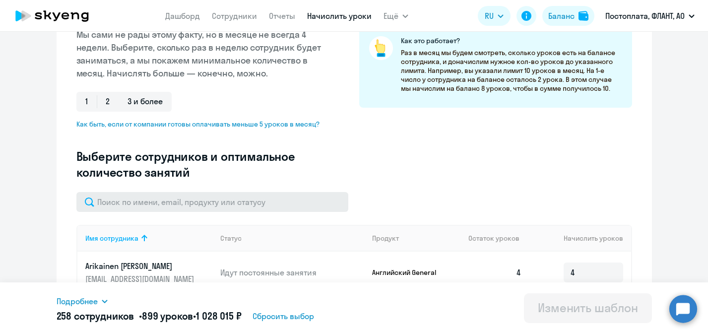
scroll to position [172, 0]
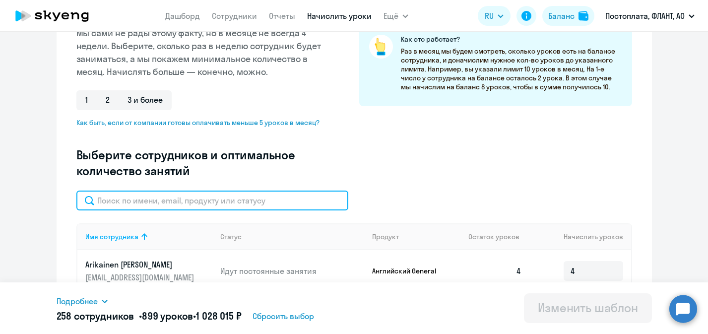
click at [248, 200] on input "text" at bounding box center [212, 200] width 272 height 20
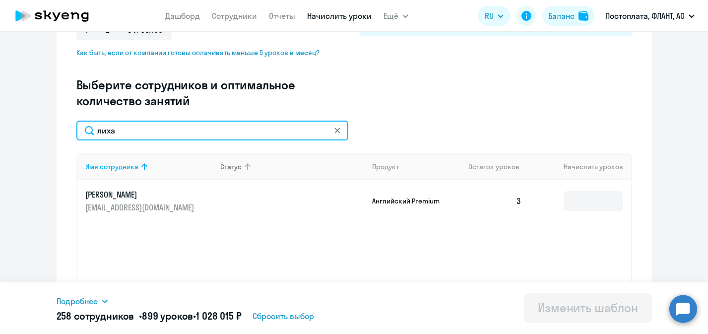
scroll to position [245, 0]
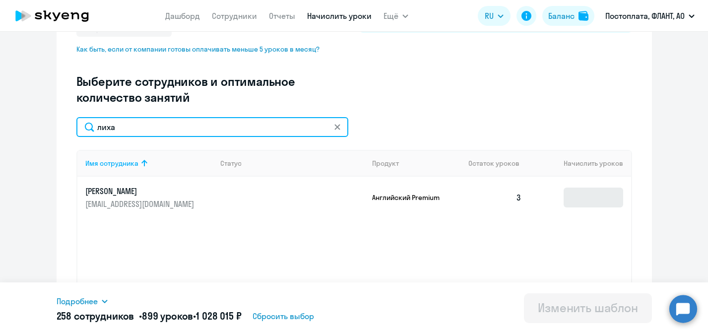
type input "лиха"
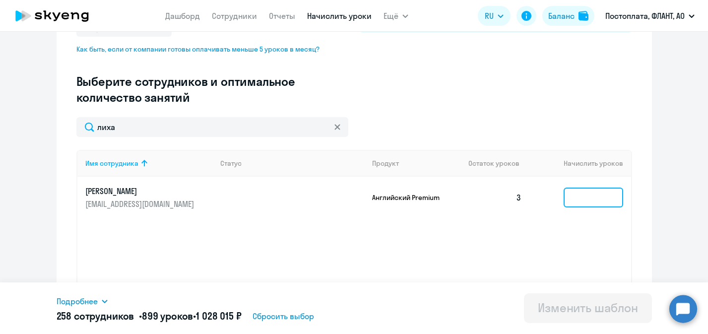
click at [583, 194] on input at bounding box center [594, 198] width 60 height 20
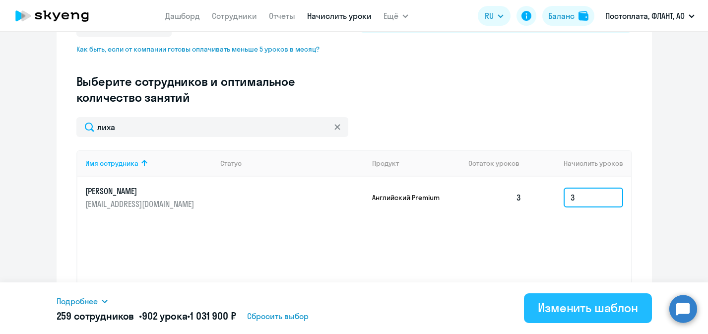
type input "3"
click at [575, 299] on button "Изменить шаблон" at bounding box center [588, 308] width 128 height 30
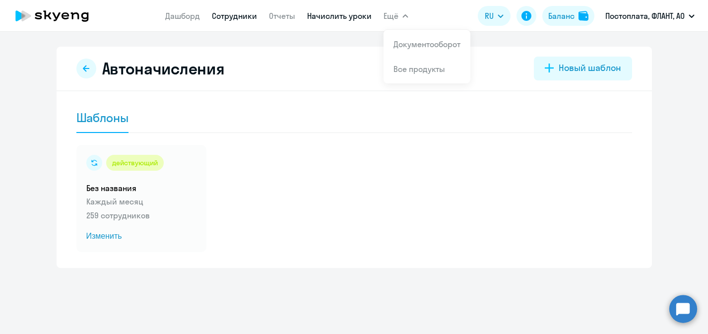
click at [231, 20] on link "Сотрудники" at bounding box center [234, 16] width 45 height 10
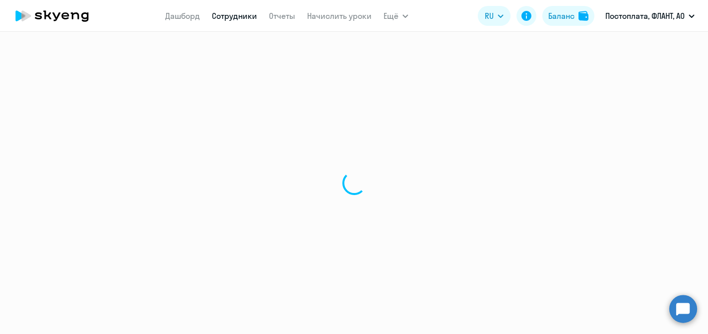
select select "30"
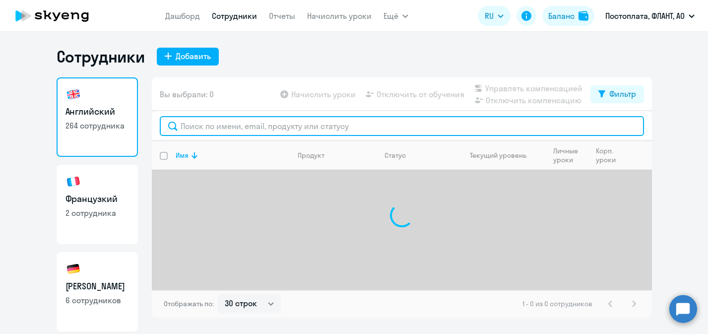
click at [220, 128] on input "text" at bounding box center [402, 126] width 484 height 20
type input "[PERSON_NAME]"
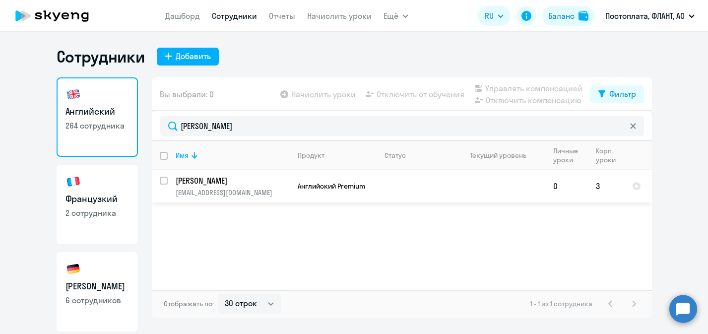
drag, startPoint x: 261, startPoint y: 194, endPoint x: 177, endPoint y: 195, distance: 83.8
click at [177, 195] on p "[EMAIL_ADDRESS][DOMAIN_NAME]" at bounding box center [233, 192] width 114 height 9
select select "english"
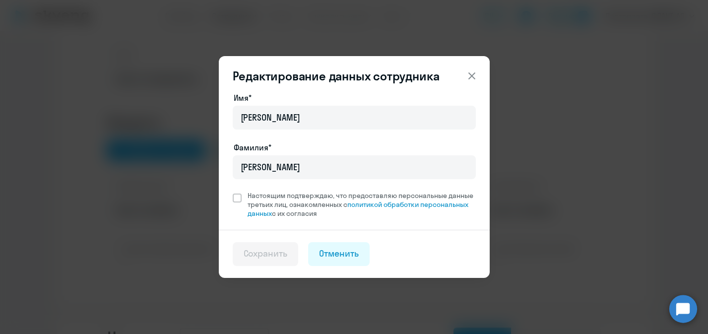
click at [474, 76] on icon at bounding box center [472, 76] width 12 height 12
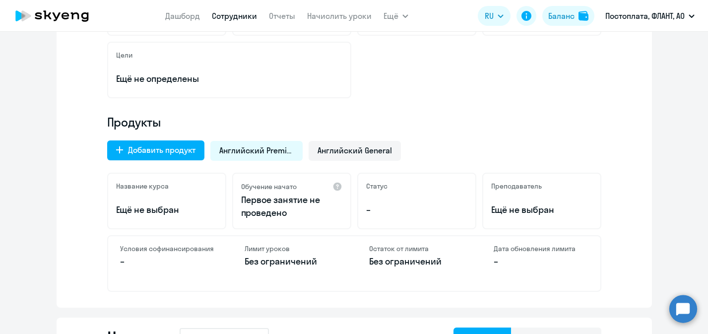
drag, startPoint x: 241, startPoint y: 91, endPoint x: 107, endPoint y: 92, distance: 133.4
copy p "[EMAIL_ADDRESS][DOMAIN_NAME]"
